Goal: Task Accomplishment & Management: Use online tool/utility

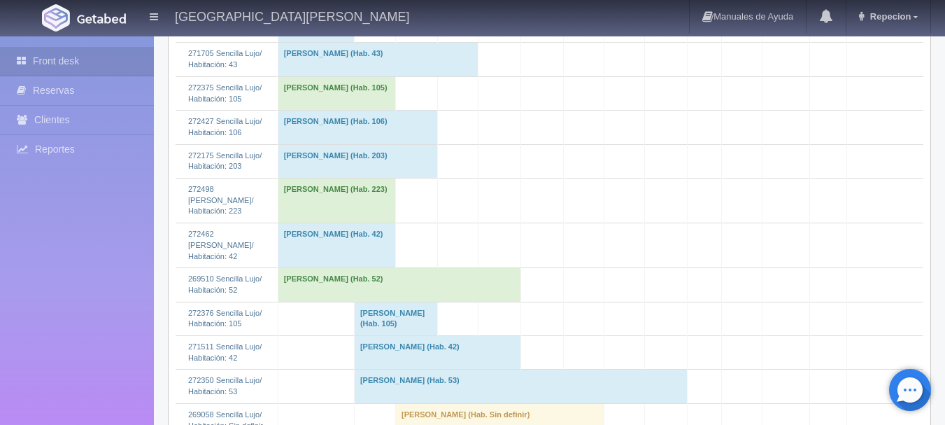
scroll to position [1958, 0]
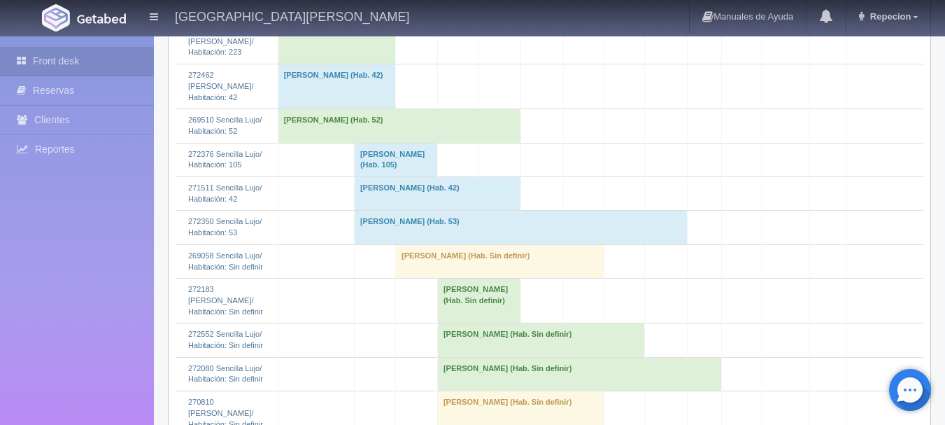
click at [431, 278] on td "[PERSON_NAME] (Hab. Sin definir)" at bounding box center [499, 261] width 208 height 34
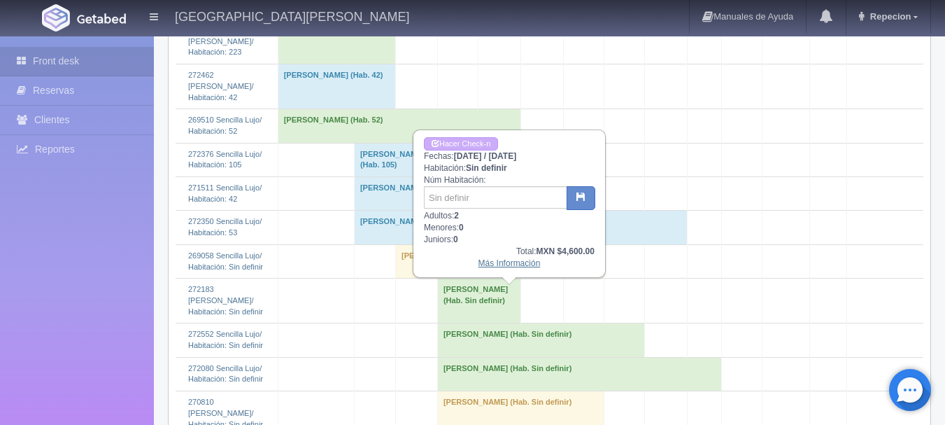
click at [506, 268] on link "Más Información" at bounding box center [509, 263] width 62 height 10
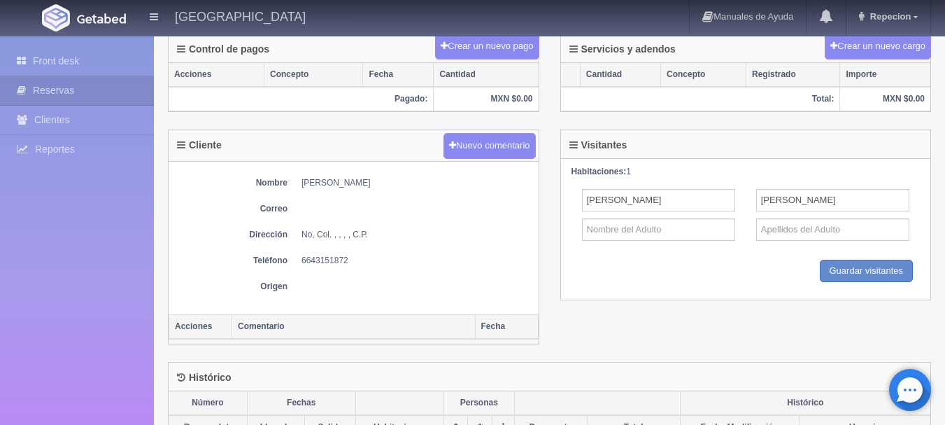
scroll to position [351, 0]
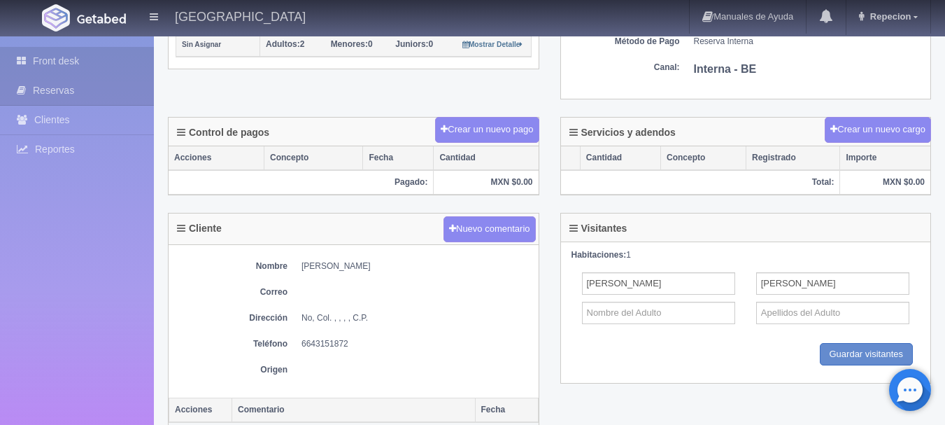
click at [61, 61] on link "Front desk" at bounding box center [77, 61] width 154 height 29
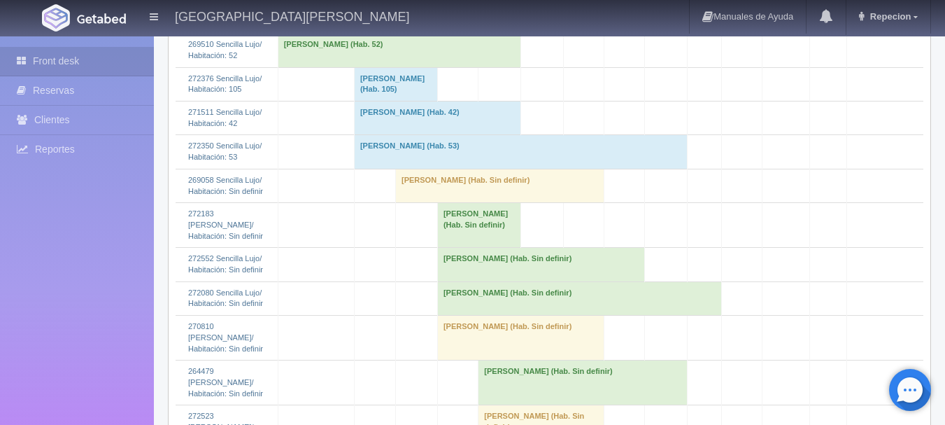
scroll to position [1974, 0]
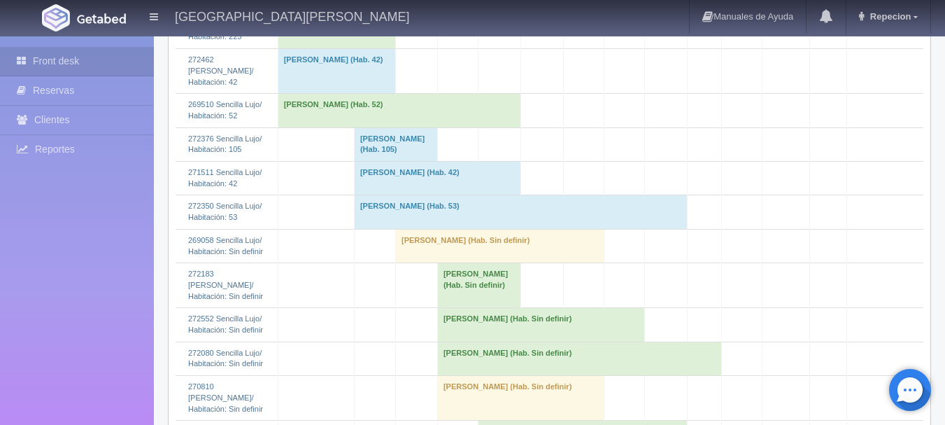
click at [459, 127] on td "[PERSON_NAME] (Hab. 52)" at bounding box center [399, 111] width 243 height 34
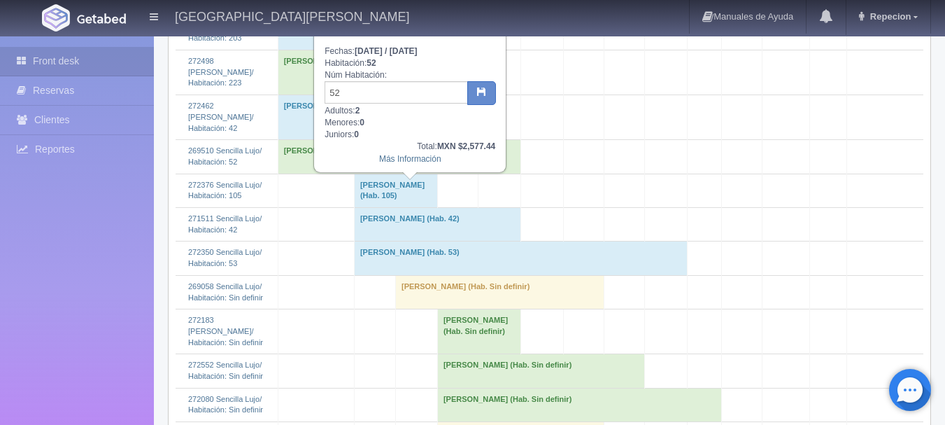
scroll to position [1904, 0]
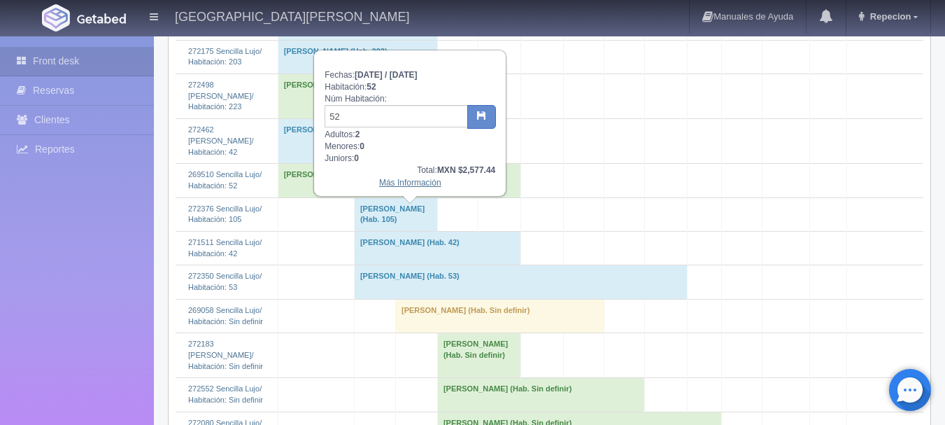
click at [394, 187] on link "Más Información" at bounding box center [410, 183] width 62 height 10
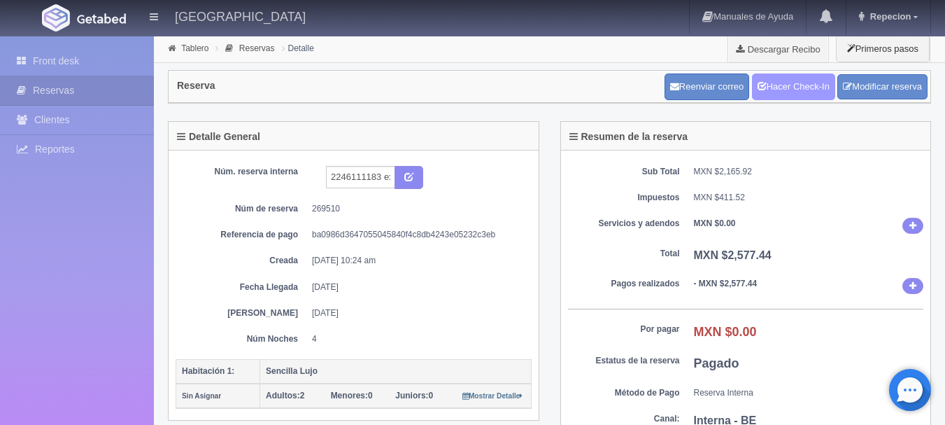
click at [790, 96] on link "Hacer Check-In" at bounding box center [793, 86] width 83 height 27
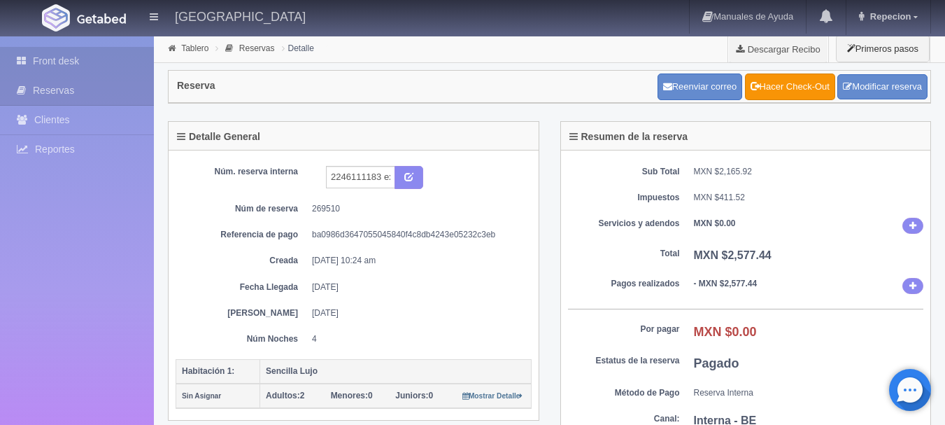
click at [69, 60] on link "Front desk" at bounding box center [77, 61] width 154 height 29
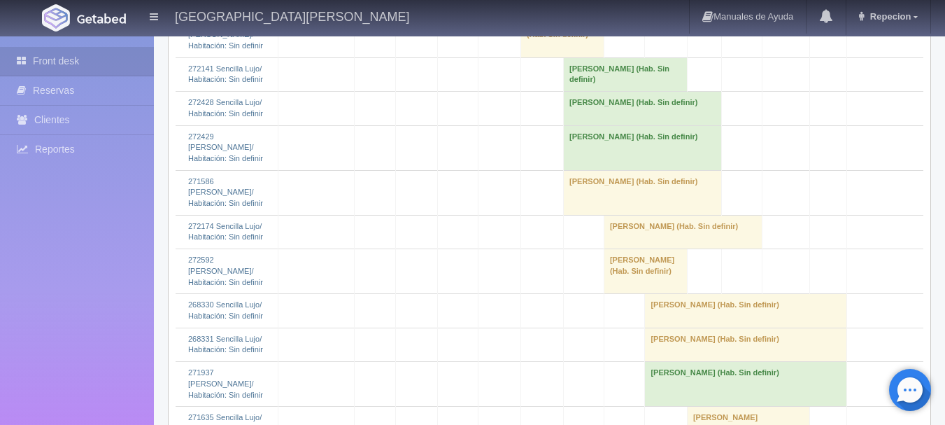
scroll to position [2324, 0]
